Goal: Check status

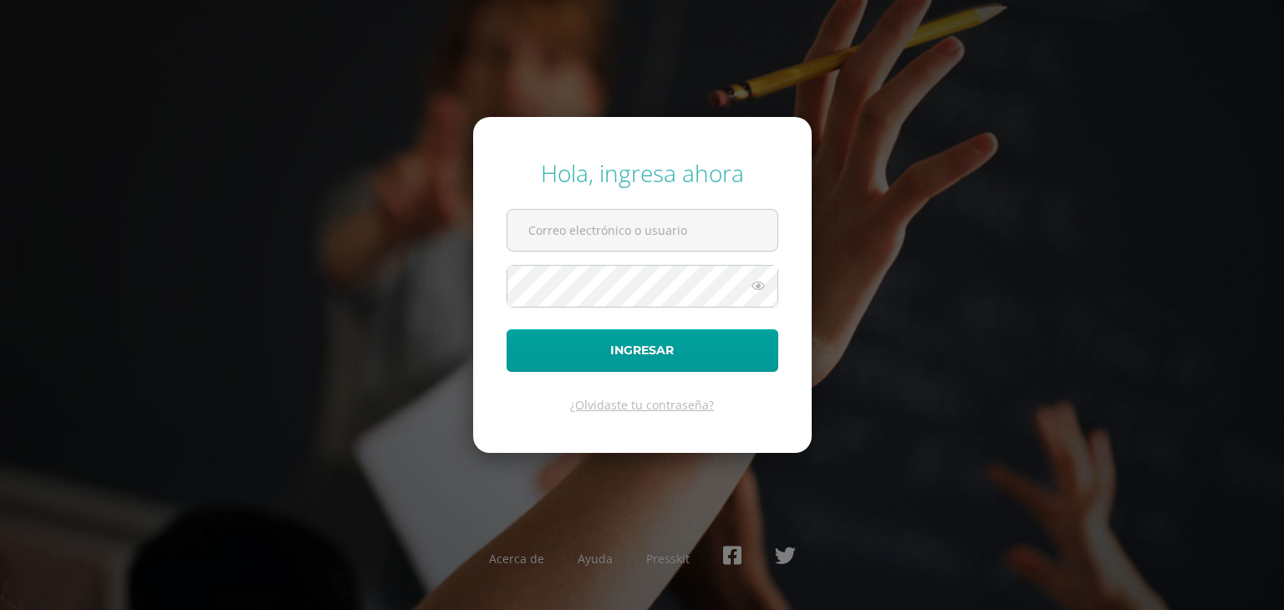
type input "[EMAIL_ADDRESS][DOMAIN_NAME]"
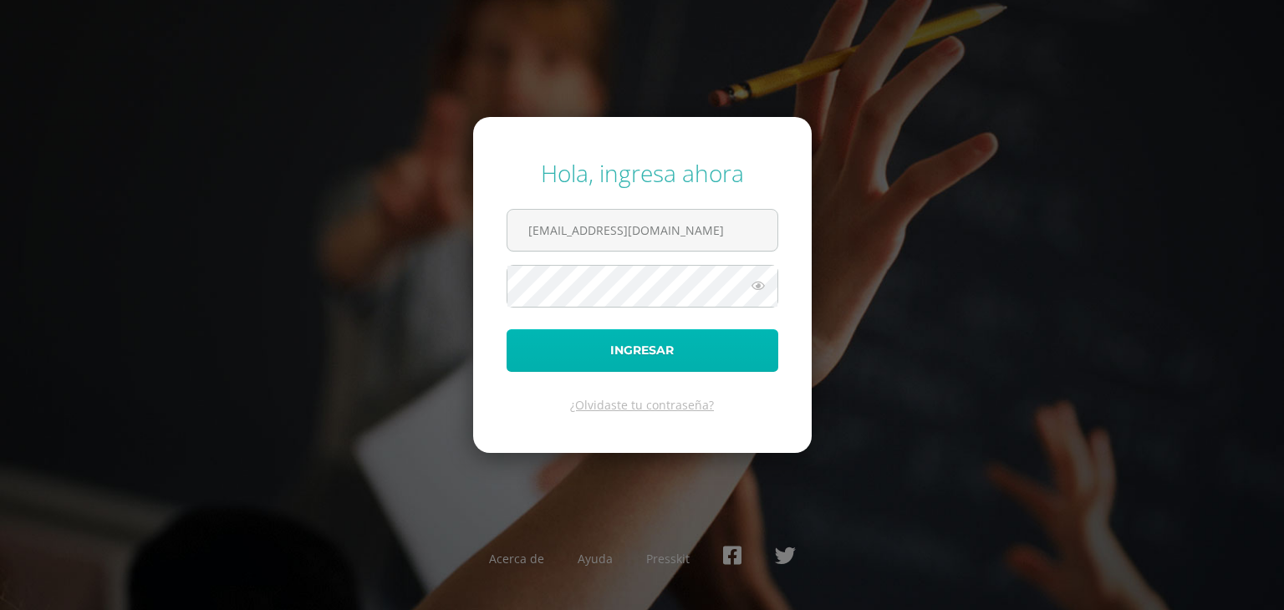
click at [690, 368] on button "Ingresar" at bounding box center [643, 350] width 272 height 43
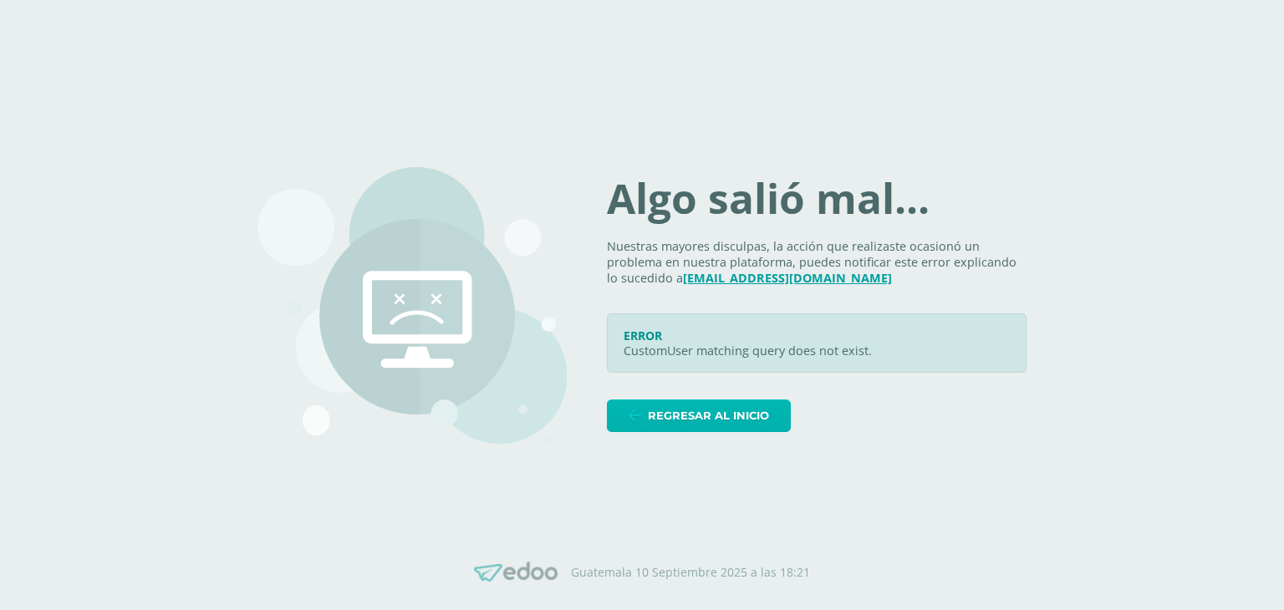
click at [682, 418] on span "Regresar al inicio" at bounding box center [708, 415] width 121 height 31
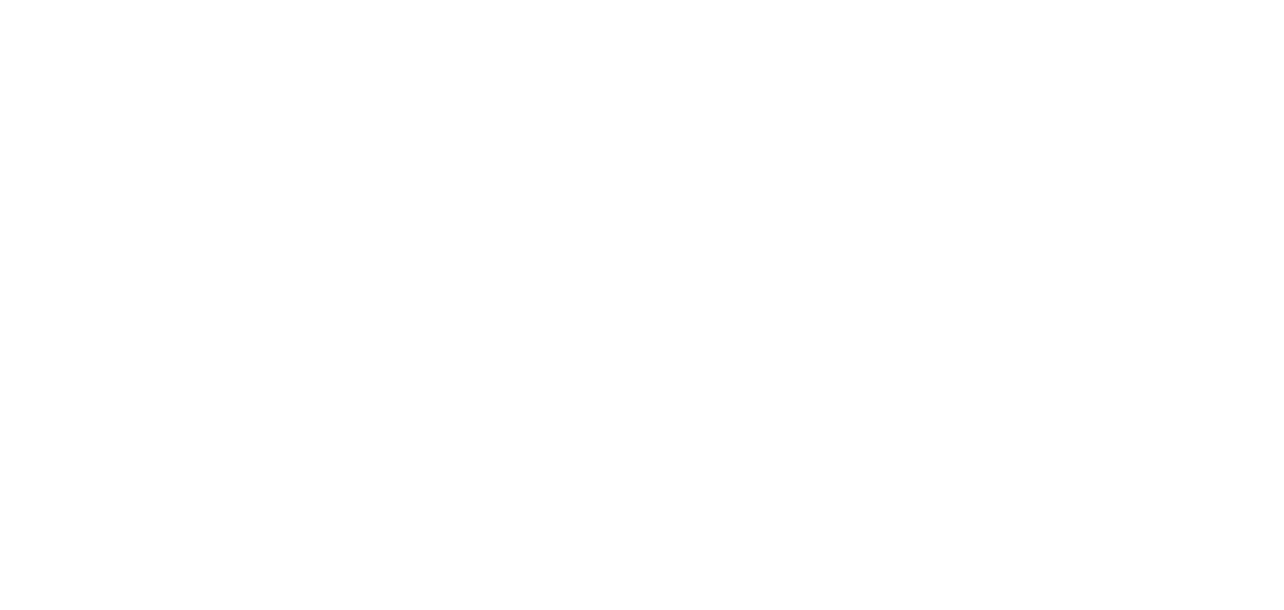
click at [0, 0] on html at bounding box center [0, 0] width 0 height 0
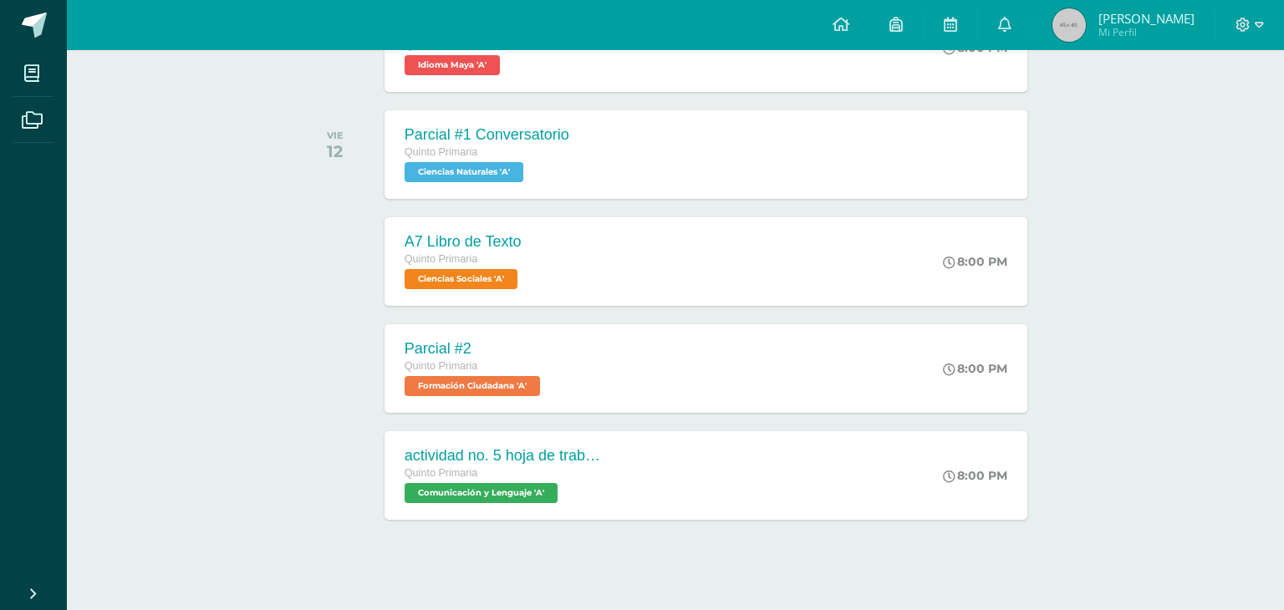
scroll to position [448, 0]
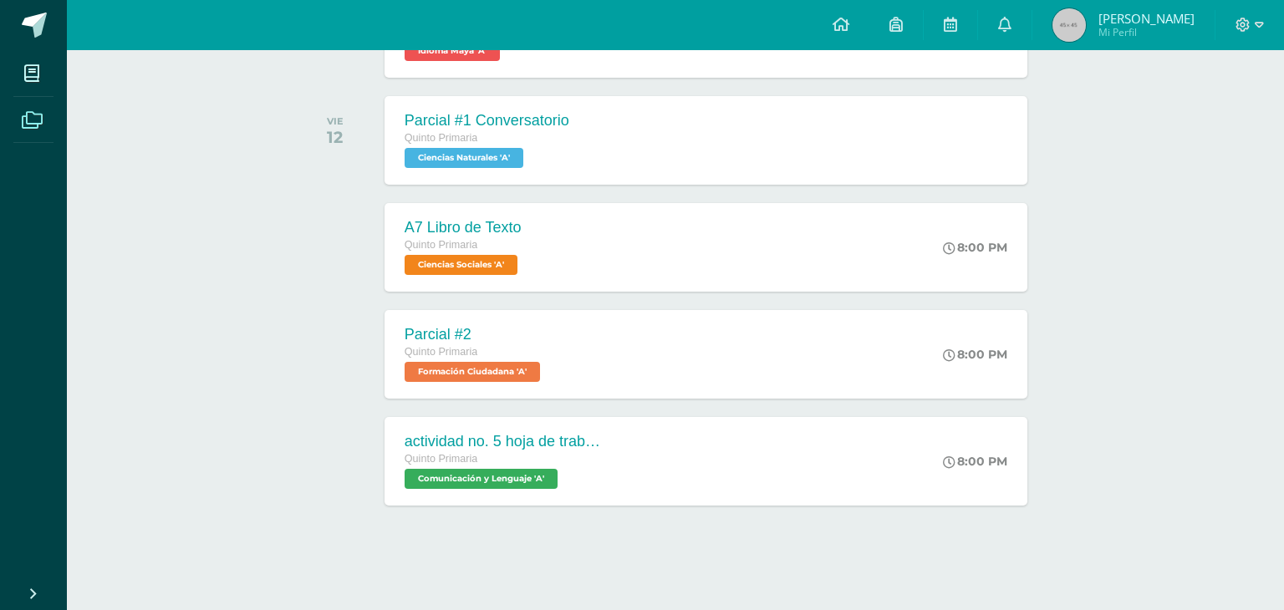
click at [13, 134] on span at bounding box center [32, 119] width 38 height 38
click at [28, 61] on span at bounding box center [32, 73] width 38 height 38
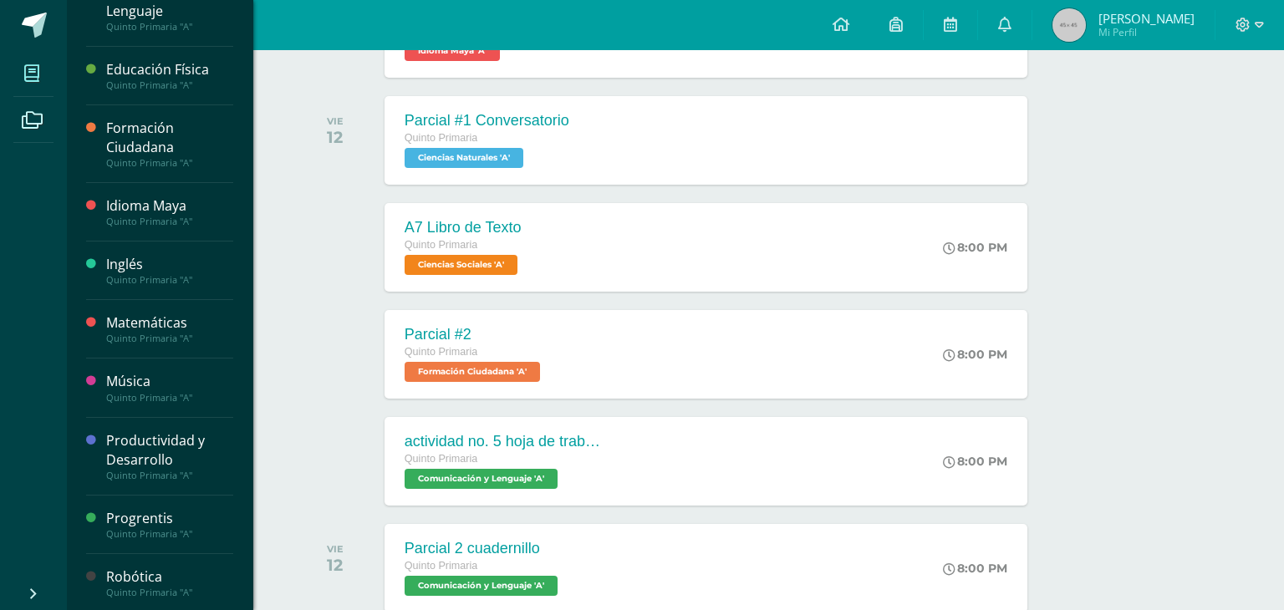
scroll to position [594, 0]
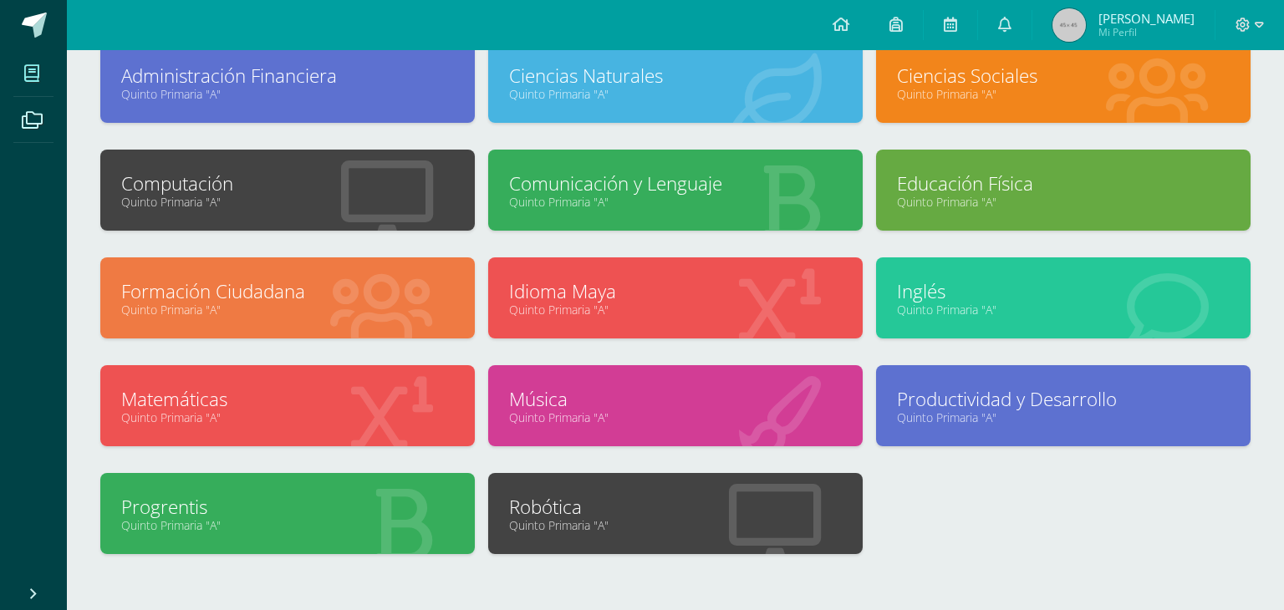
scroll to position [199, 0]
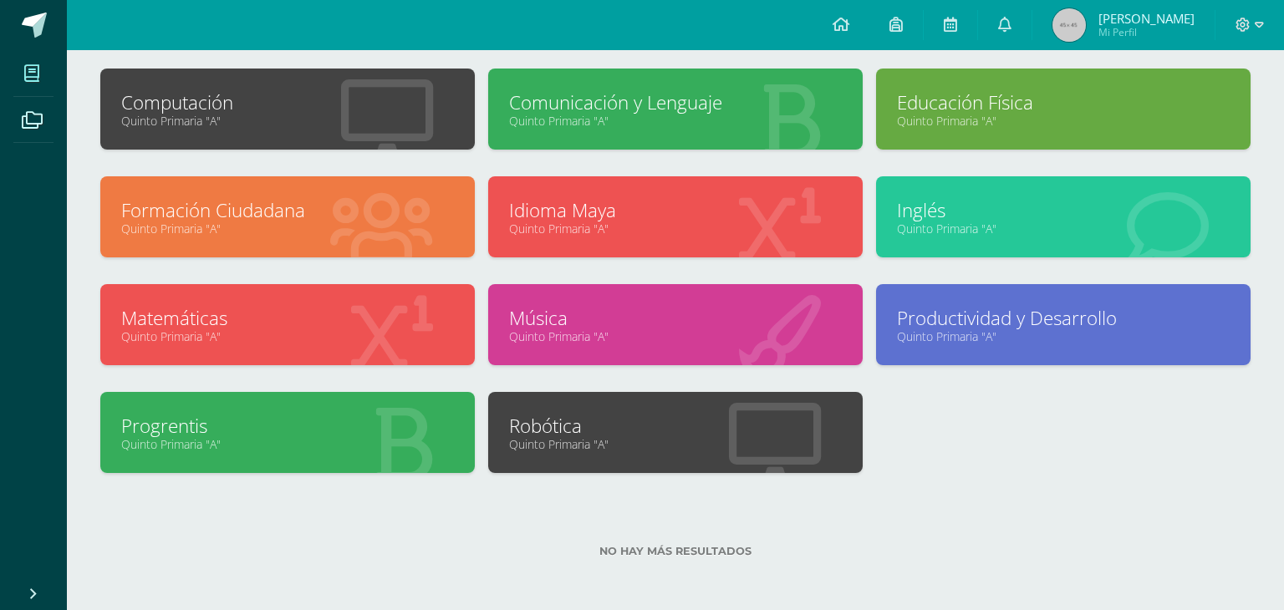
click at [1100, 368] on div "Productividad y Desarrollo Quinto Primaria "A"" at bounding box center [1063, 338] width 388 height 108
click at [1095, 339] on link "Quinto Primaria "A"" at bounding box center [1063, 337] width 333 height 16
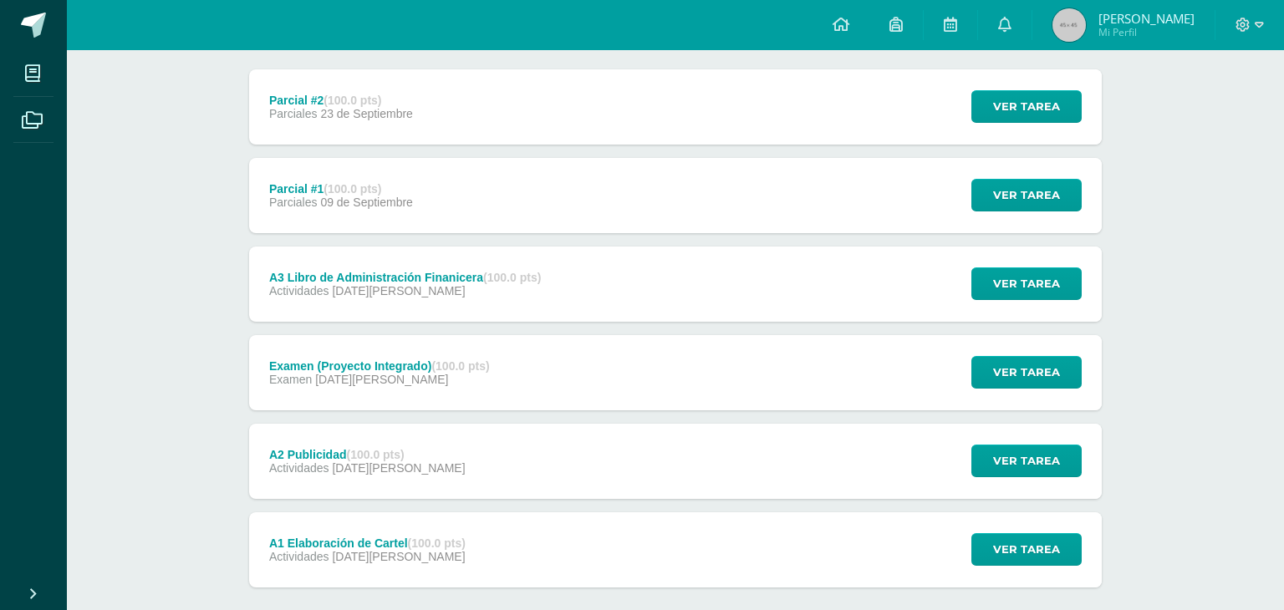
scroll to position [210, 0]
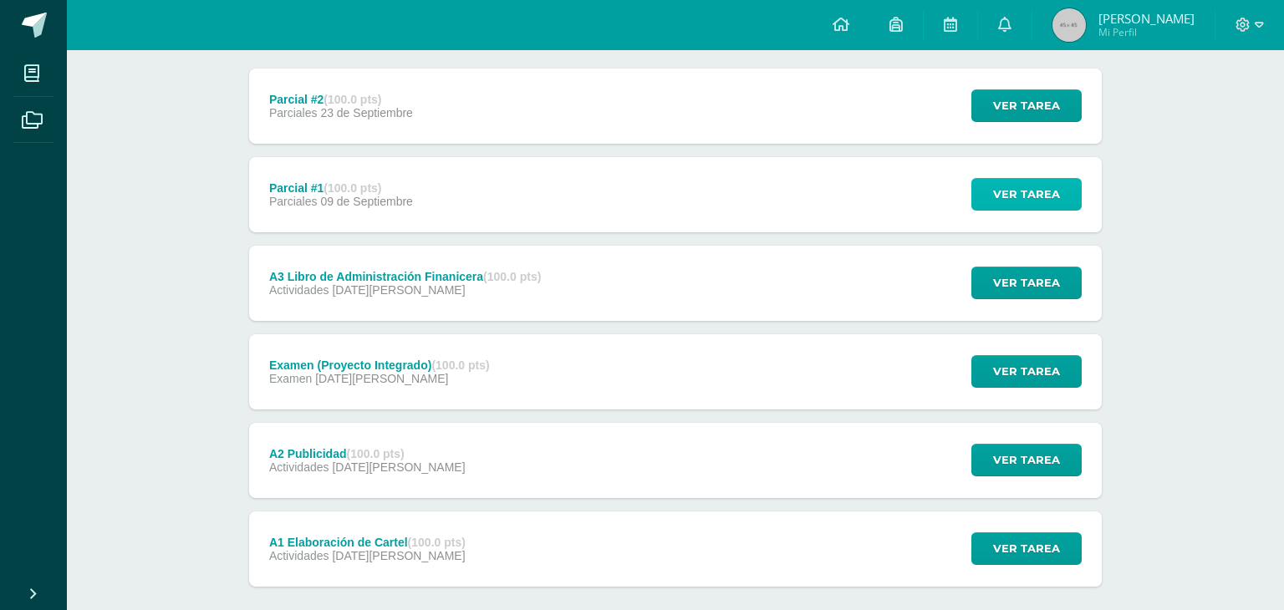
click at [1059, 194] on span "Ver tarea" at bounding box center [1026, 194] width 67 height 31
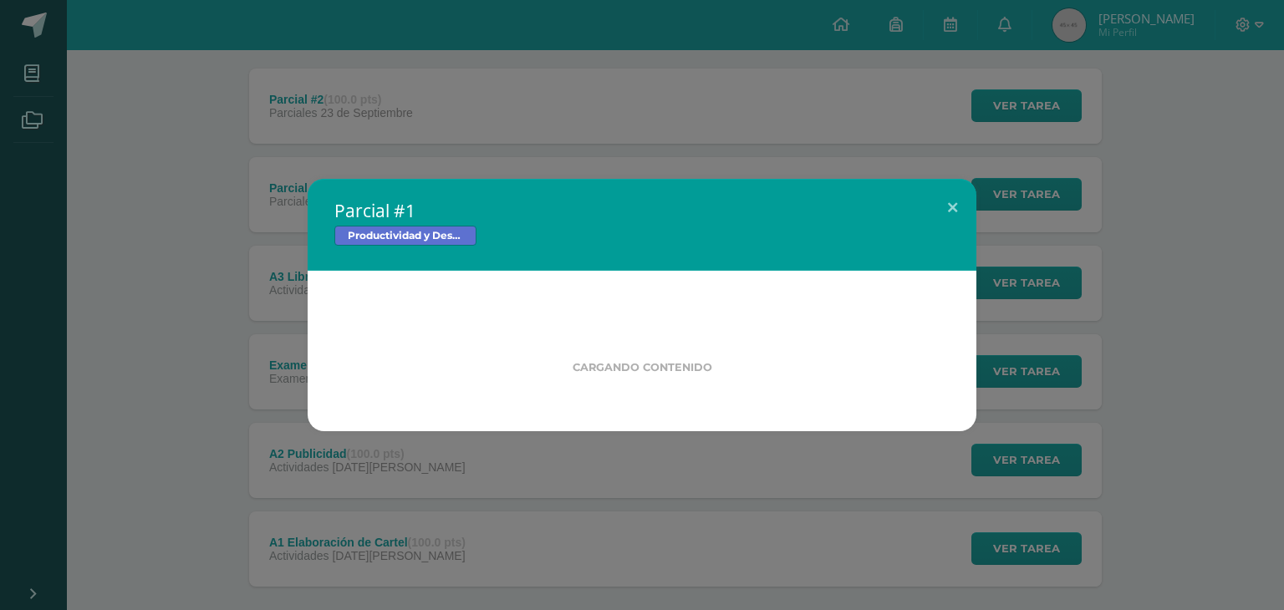
click at [1241, 444] on div "Parcial #1 Productividad y Desarrollo Cargando contenido Loading..." at bounding box center [642, 305] width 1284 height 610
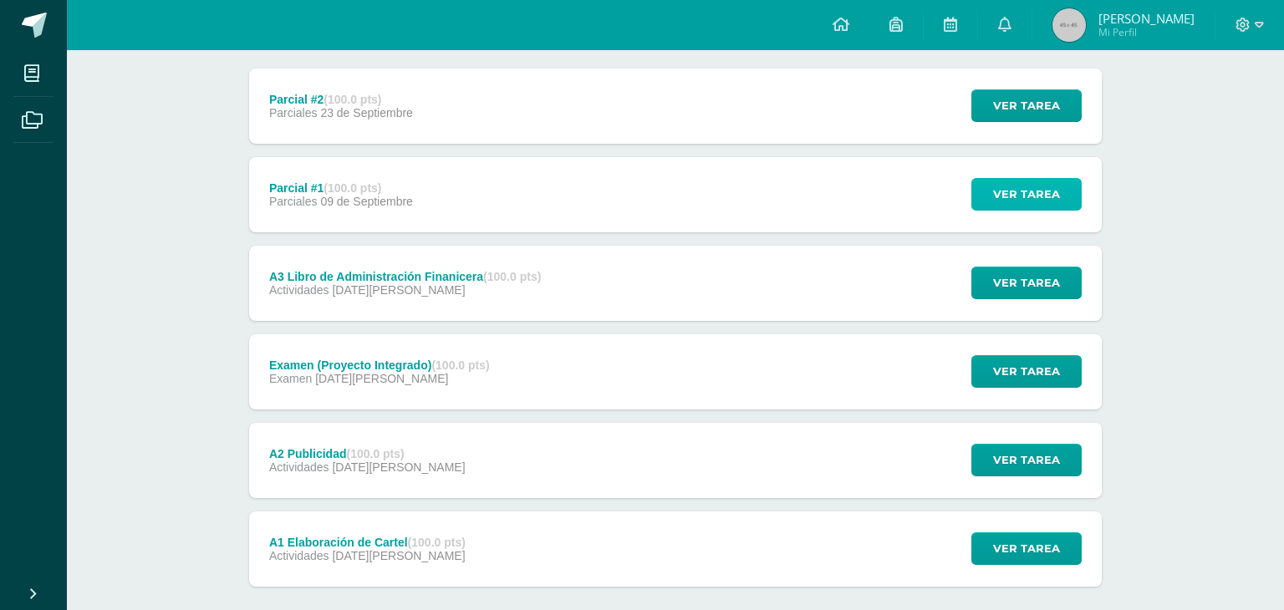
click at [1028, 186] on span "Ver tarea" at bounding box center [1026, 194] width 67 height 31
